Goal: Task Accomplishment & Management: Manage account settings

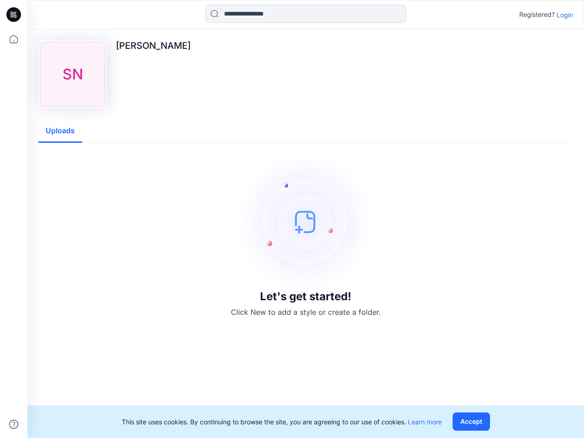
click at [292, 219] on img at bounding box center [305, 221] width 137 height 137
click at [14, 15] on icon at bounding box center [15, 15] width 4 height 0
click at [14, 39] on icon at bounding box center [14, 39] width 20 height 20
click at [14, 424] on icon at bounding box center [13, 424] width 9 height 9
click at [306, 14] on input at bounding box center [305, 14] width 201 height 18
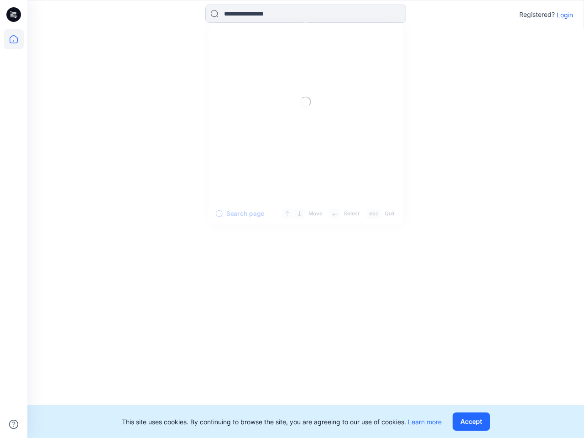
click at [565, 15] on p "Login" at bounding box center [565, 15] width 16 height 10
click at [60, 131] on div at bounding box center [305, 233] width 557 height 409
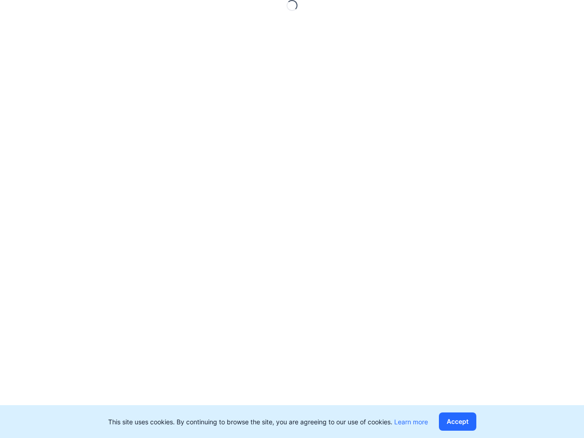
click at [473, 422] on button "Accept" at bounding box center [457, 422] width 37 height 18
